Goal: Navigation & Orientation: Find specific page/section

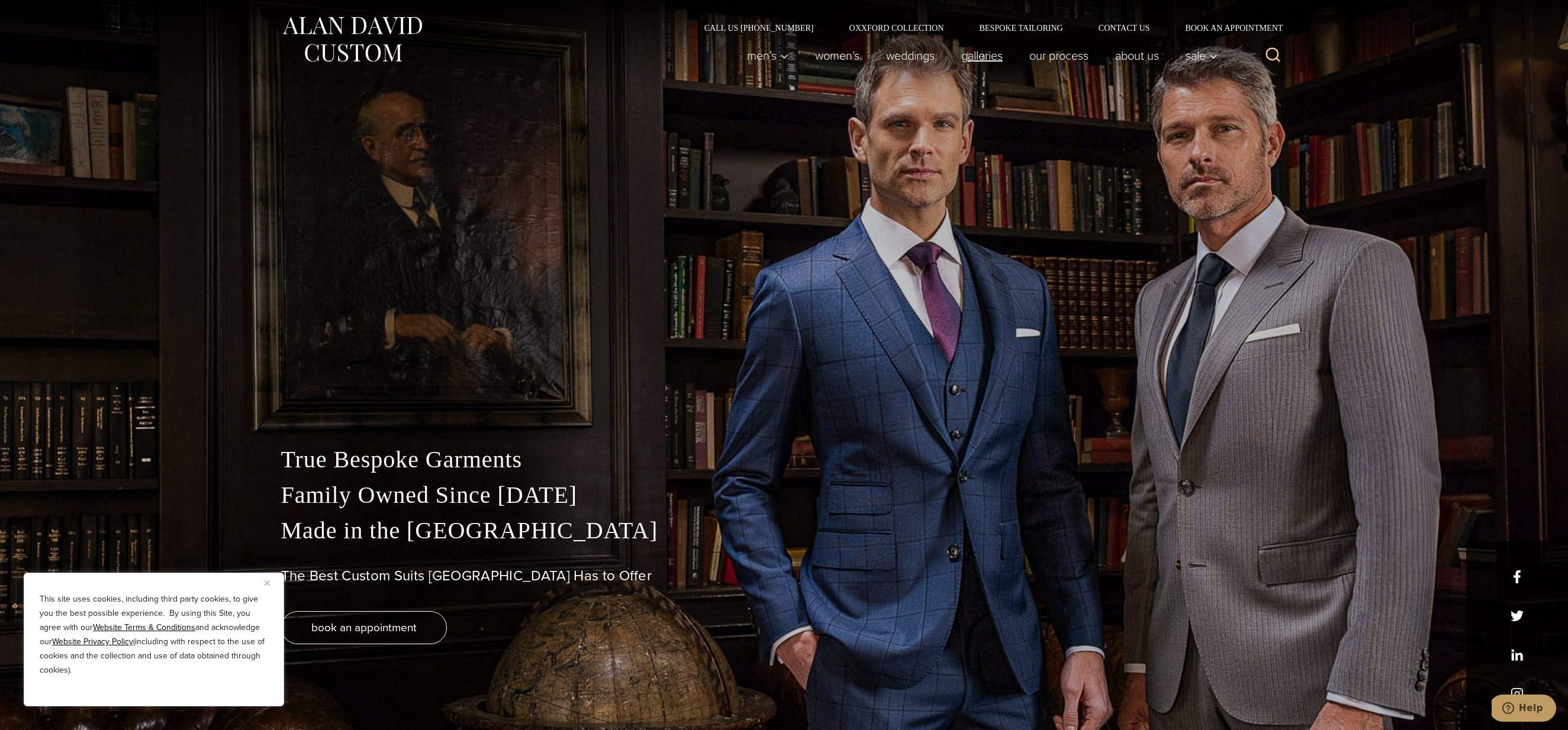
click at [972, 57] on link "Galleries" at bounding box center [981, 55] width 68 height 24
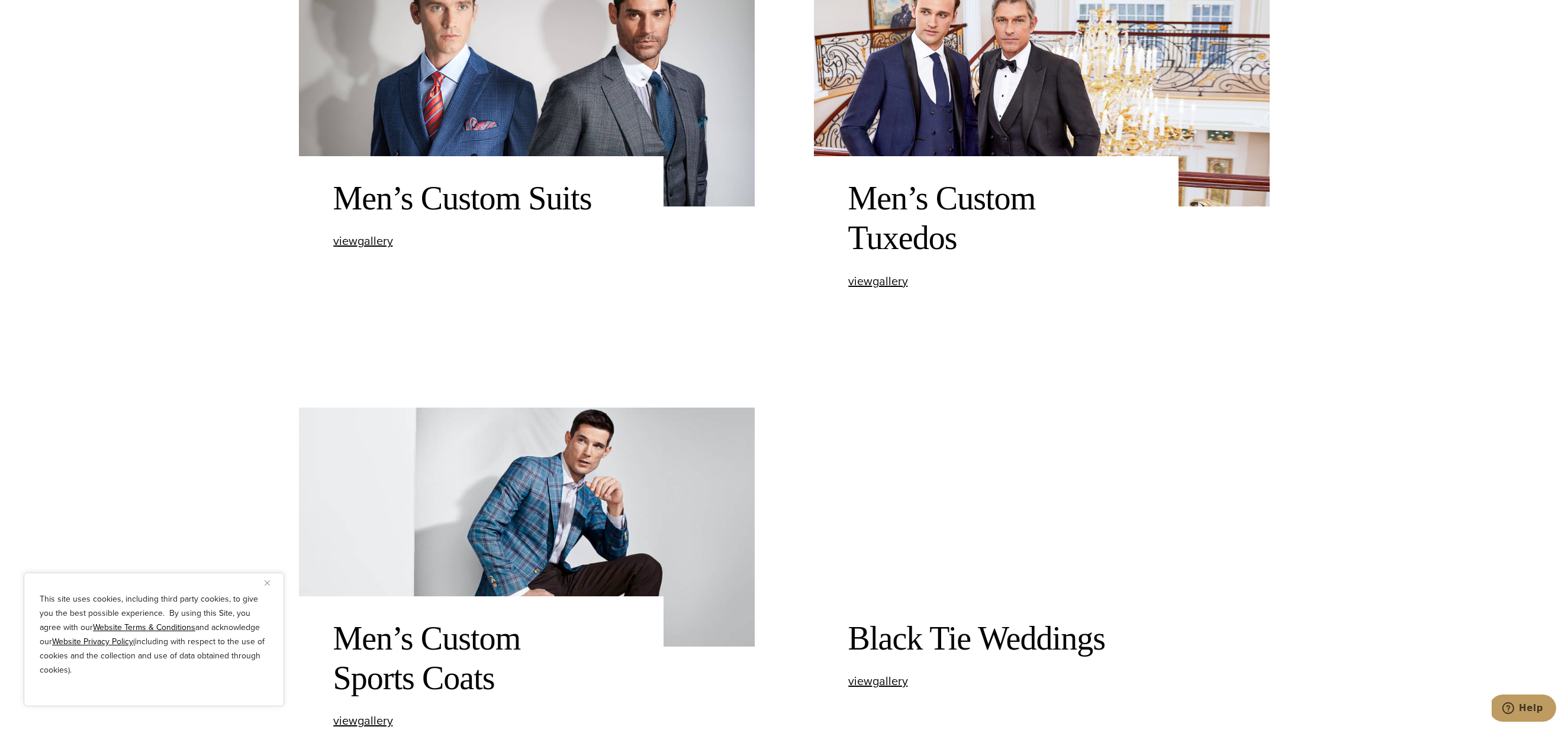
scroll to position [898, 0]
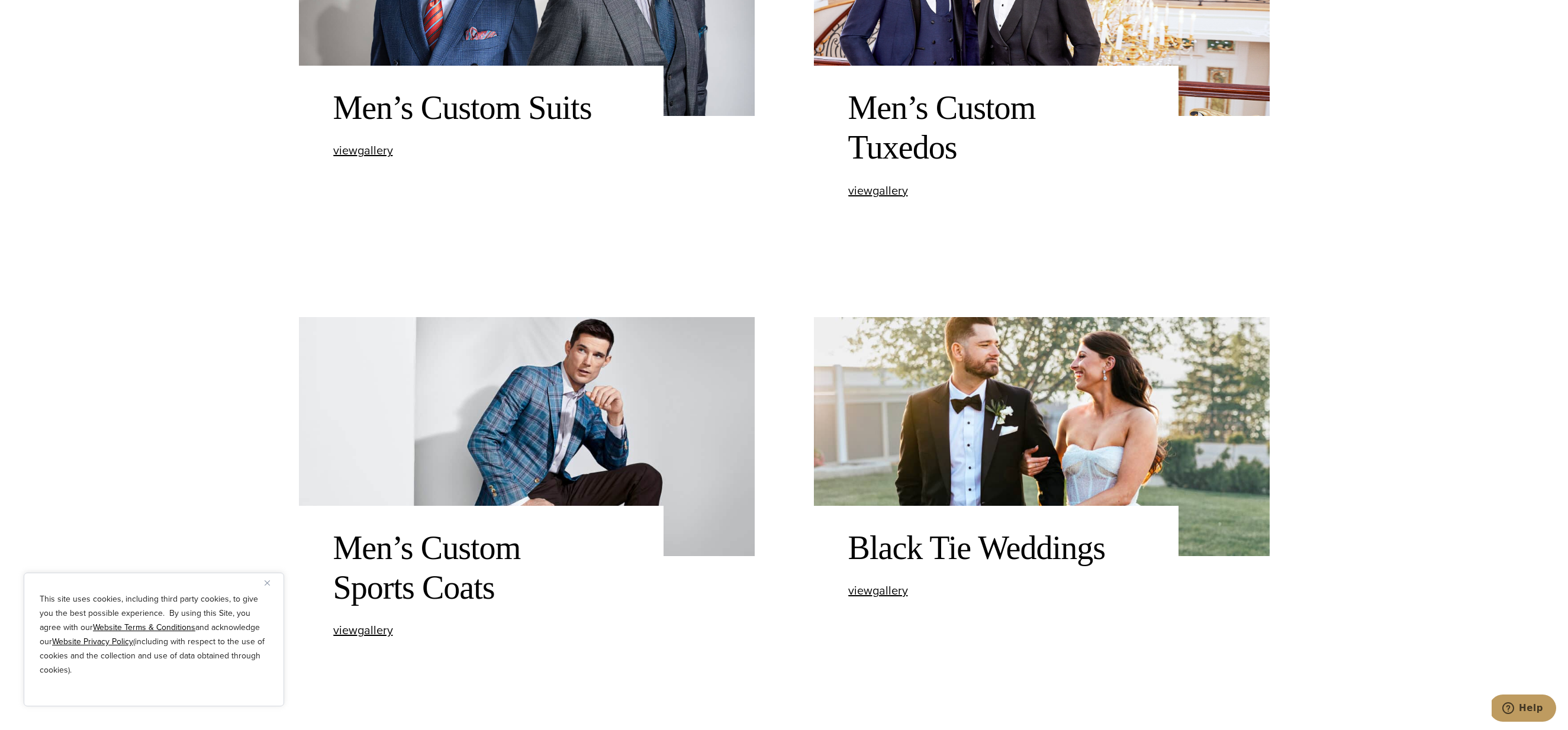
click at [515, 389] on img at bounding box center [527, 436] width 456 height 239
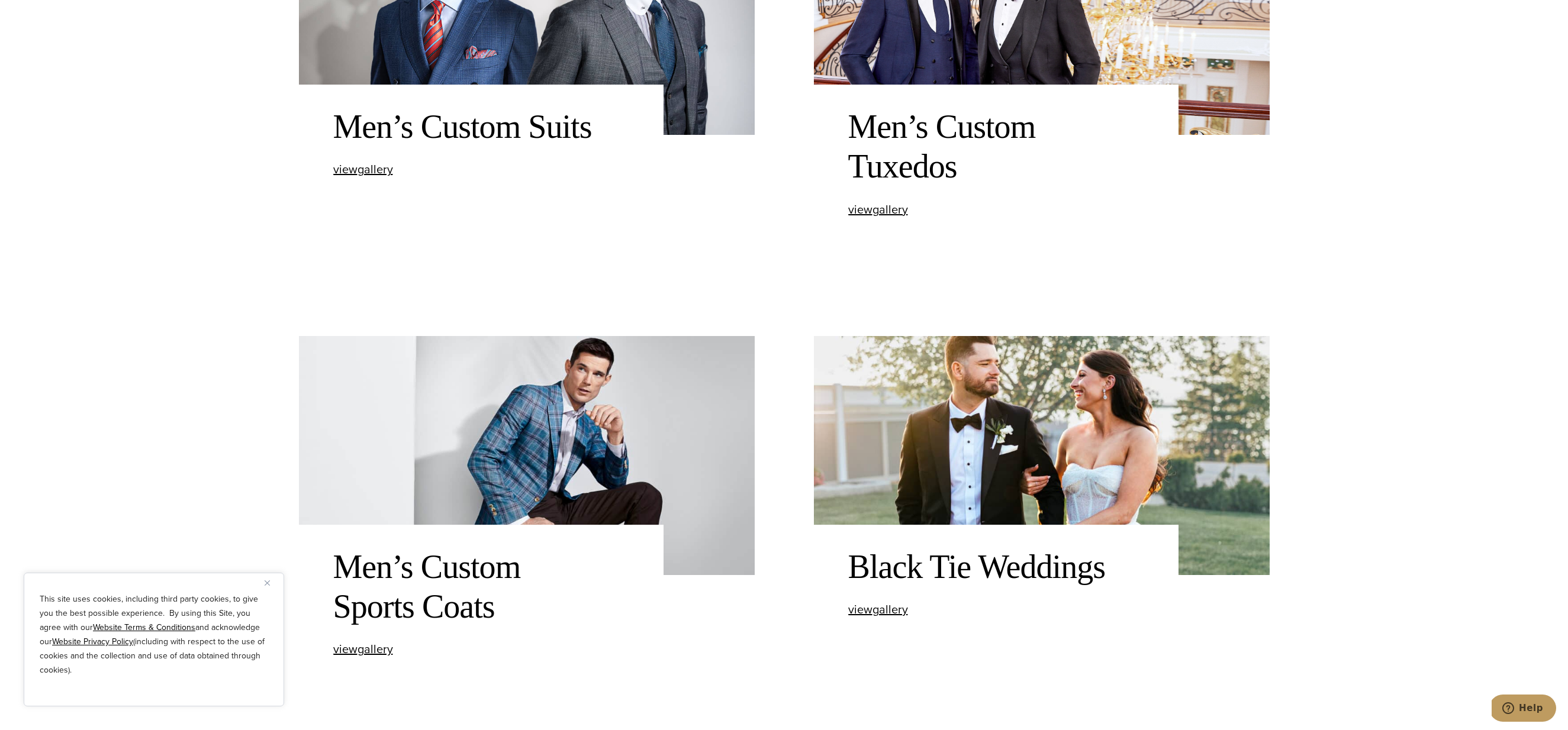
scroll to position [878, 0]
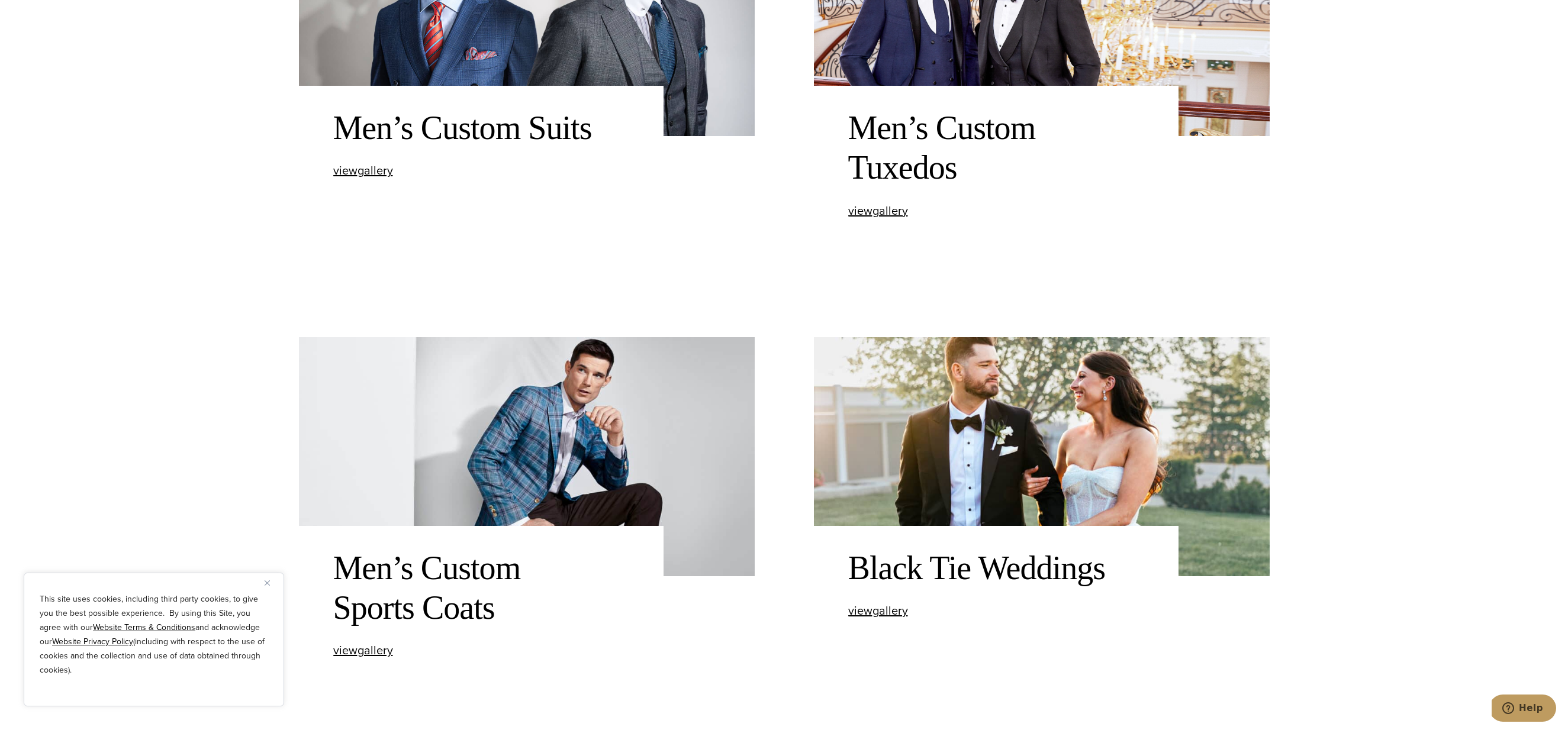
click at [549, 442] on img at bounding box center [527, 456] width 456 height 239
click at [368, 650] on span "view Men’s Custom Sports Coats gallery" at bounding box center [363, 650] width 60 height 18
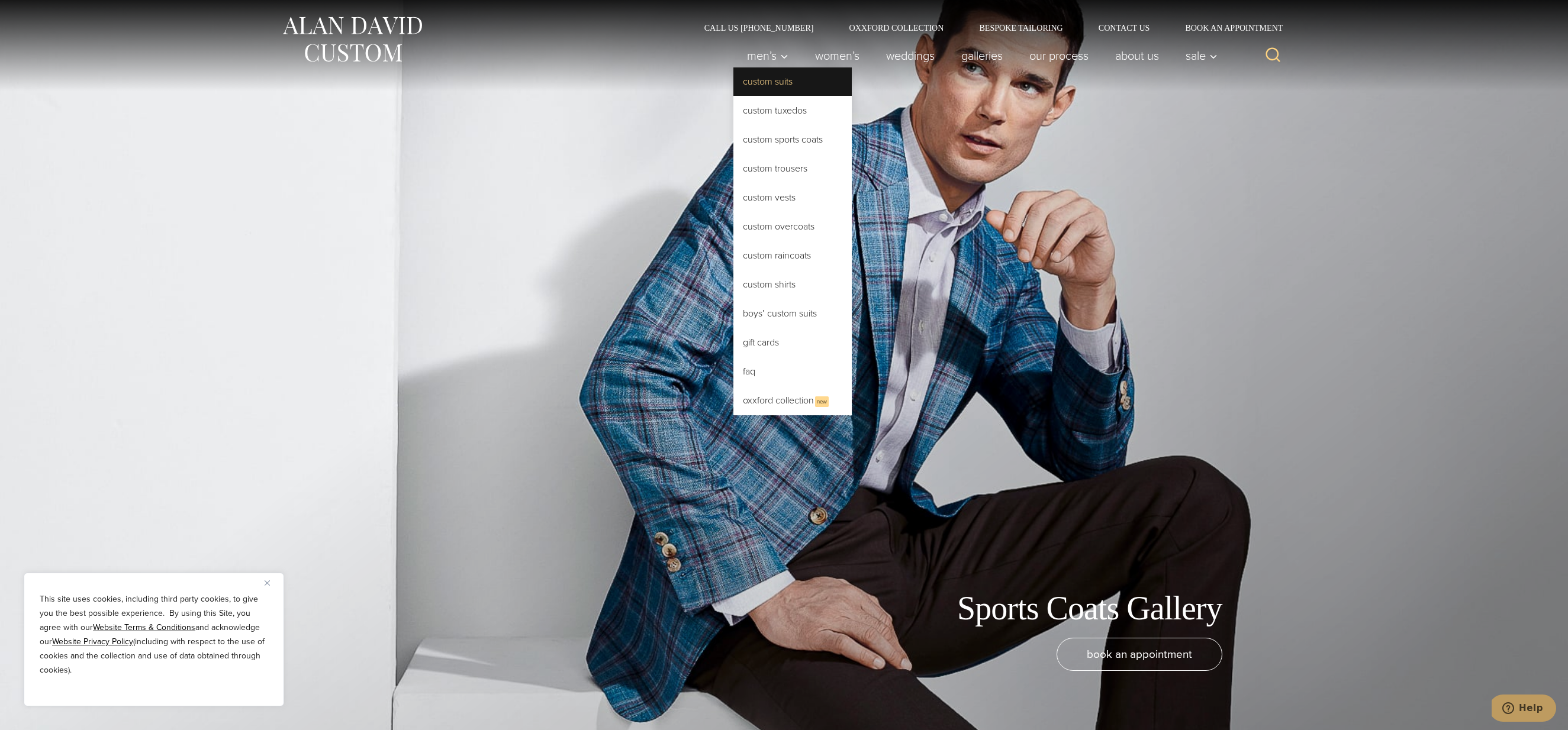
click at [751, 78] on link "Custom Suits" at bounding box center [792, 81] width 118 height 28
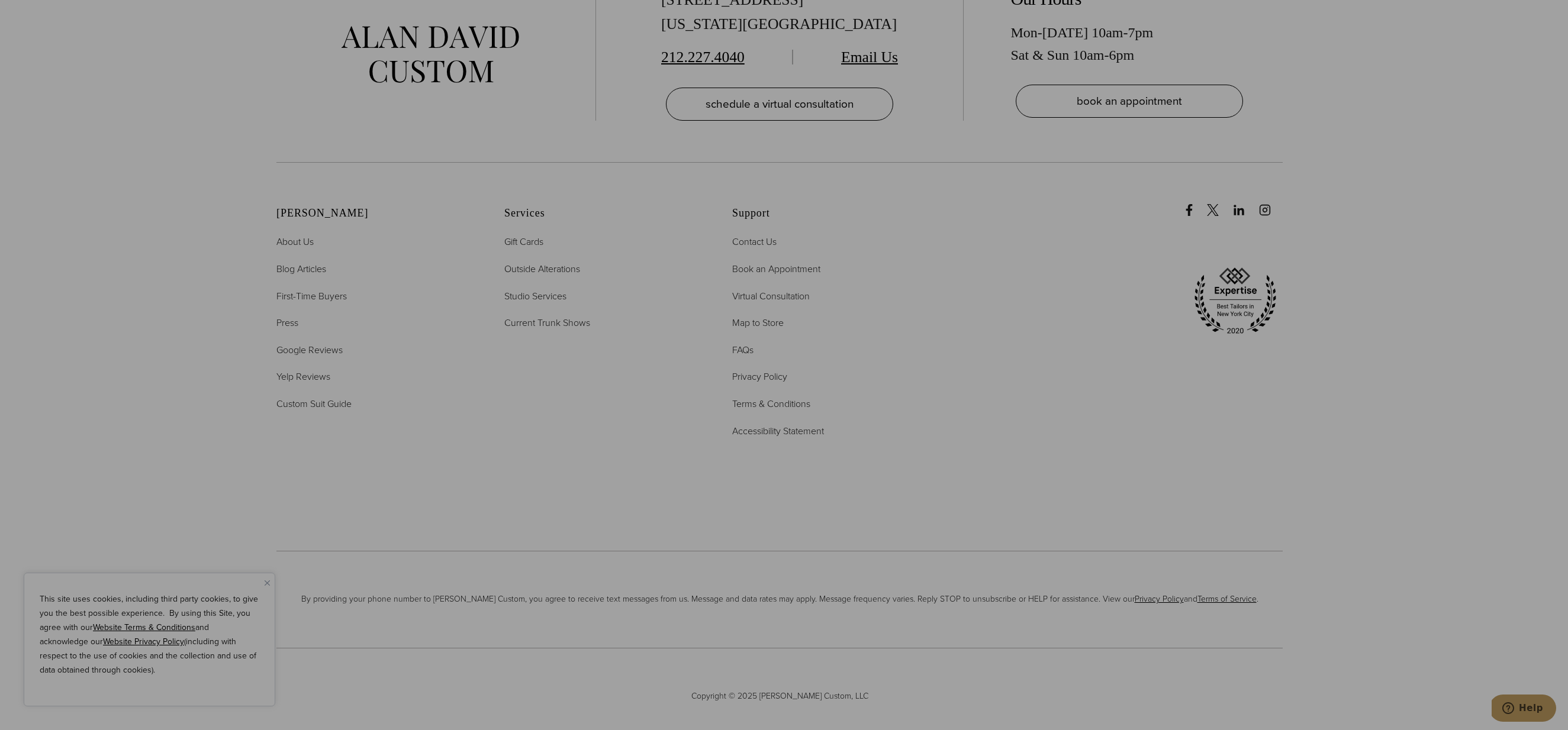
scroll to position [8533, 0]
